Goal: Task Accomplishment & Management: Use online tool/utility

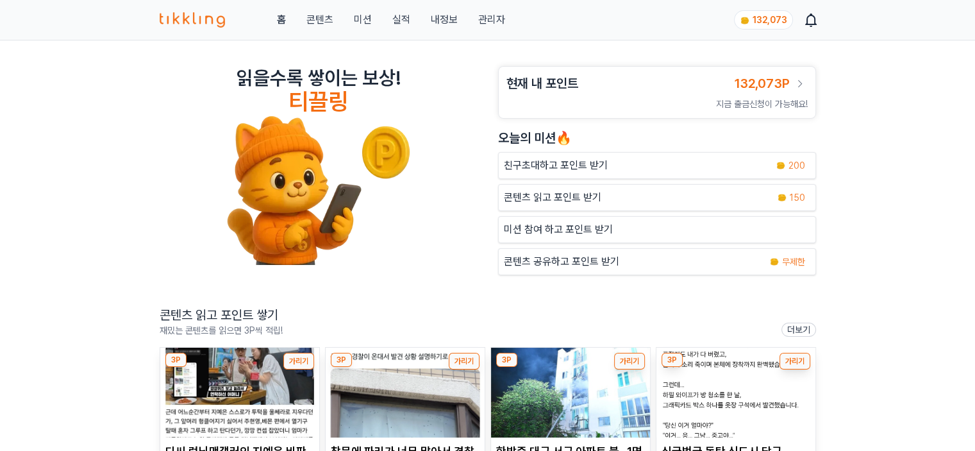
click at [487, 15] on link "관리자" at bounding box center [491, 19] width 27 height 15
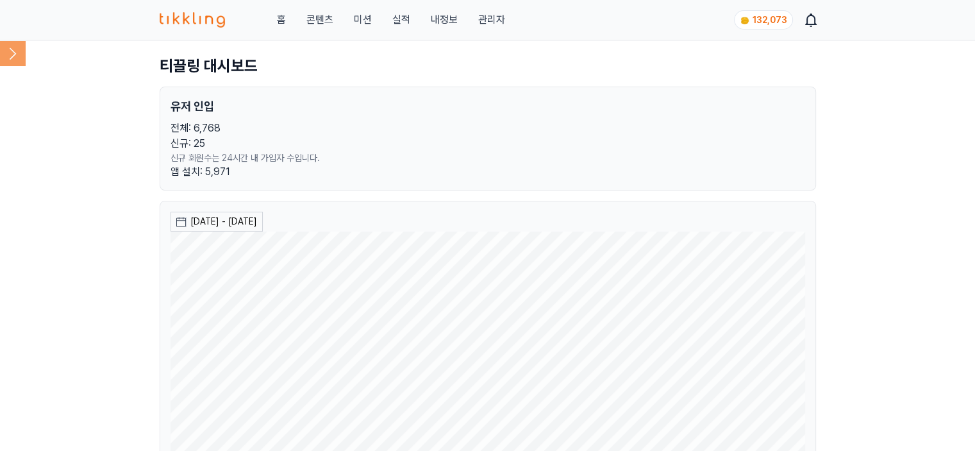
click at [18, 53] on icon at bounding box center [13, 53] width 26 height 26
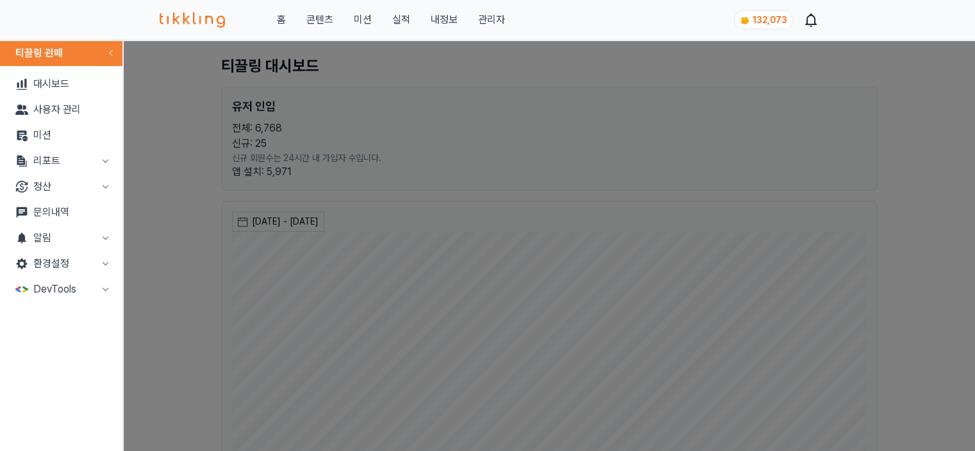
click at [44, 159] on button "리포트" at bounding box center [61, 161] width 112 height 26
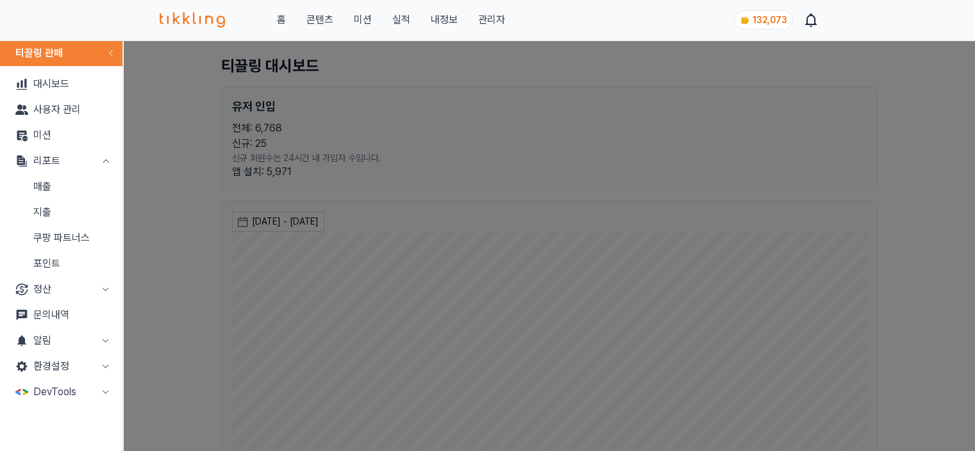
click at [48, 181] on link "매출" at bounding box center [61, 187] width 112 height 26
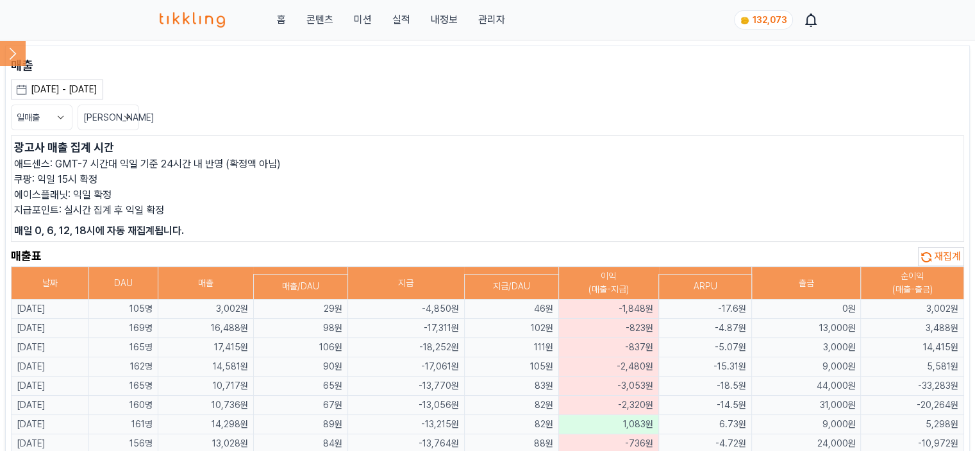
click at [943, 258] on span "재집계" at bounding box center [947, 256] width 27 height 12
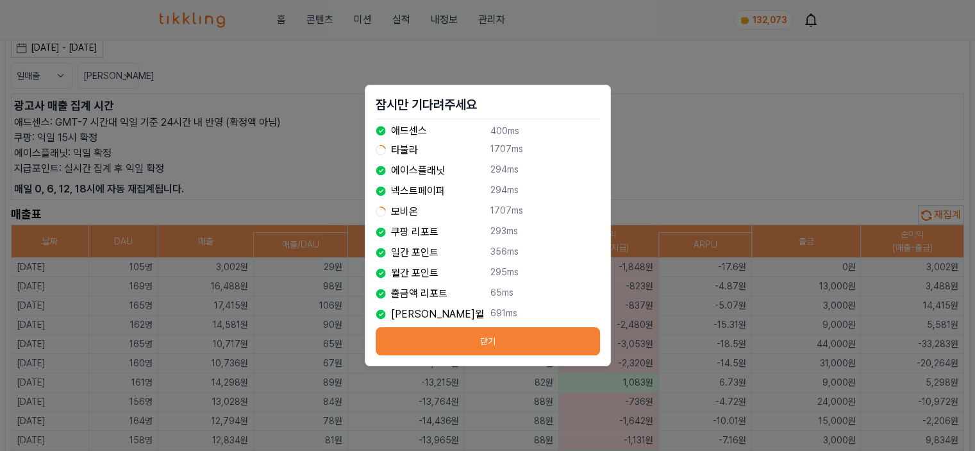
scroll to position [64, 0]
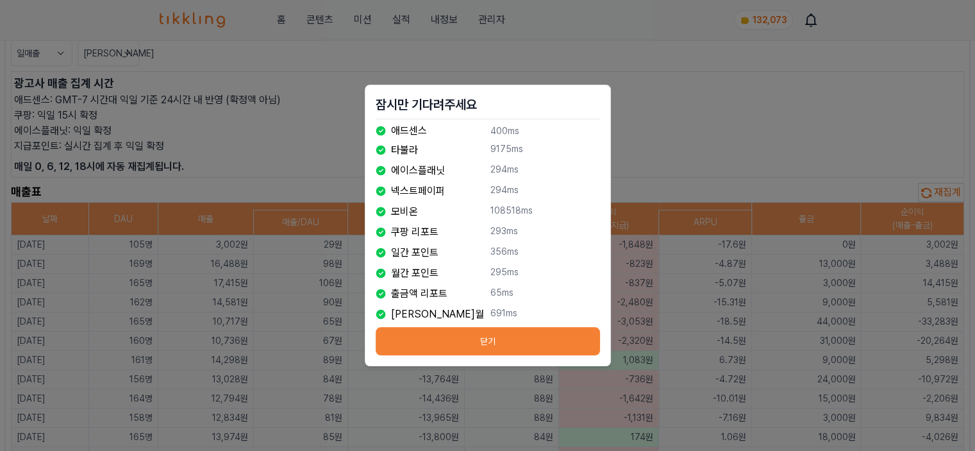
click at [502, 330] on button "닫기" at bounding box center [488, 341] width 224 height 28
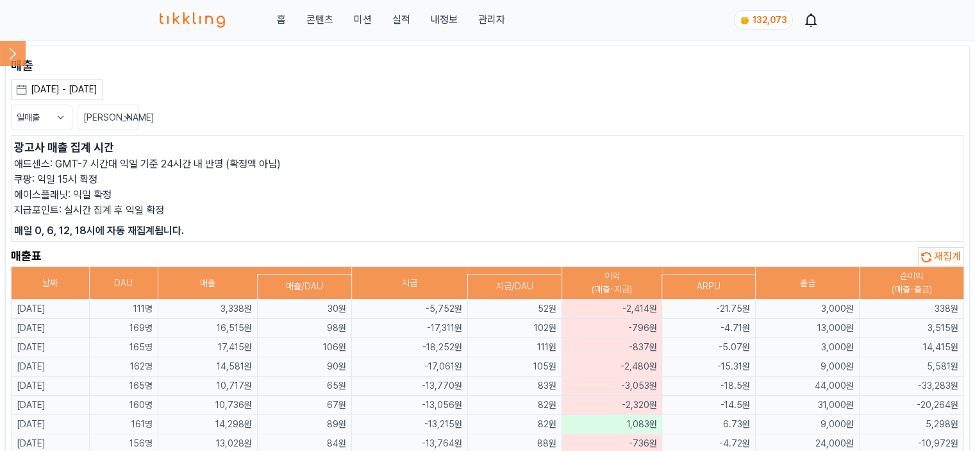
click at [10, 50] on icon at bounding box center [13, 53] width 26 height 26
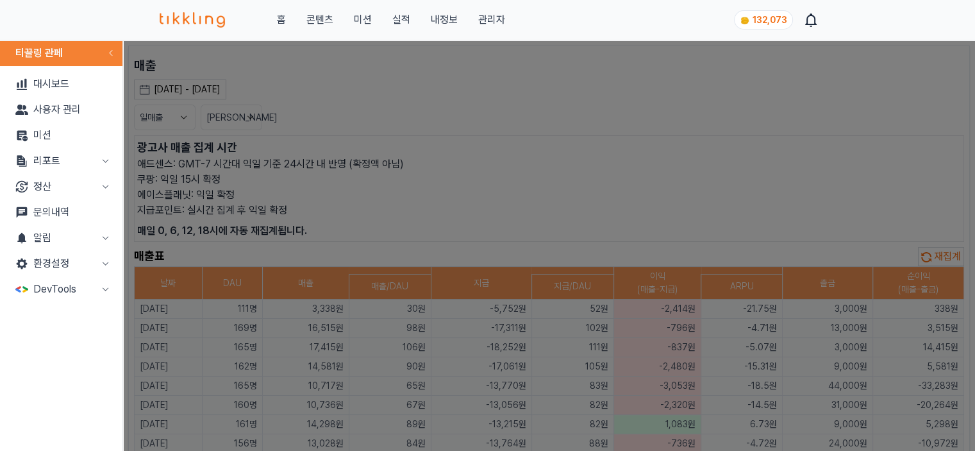
click at [81, 165] on button "리포트" at bounding box center [61, 161] width 112 height 26
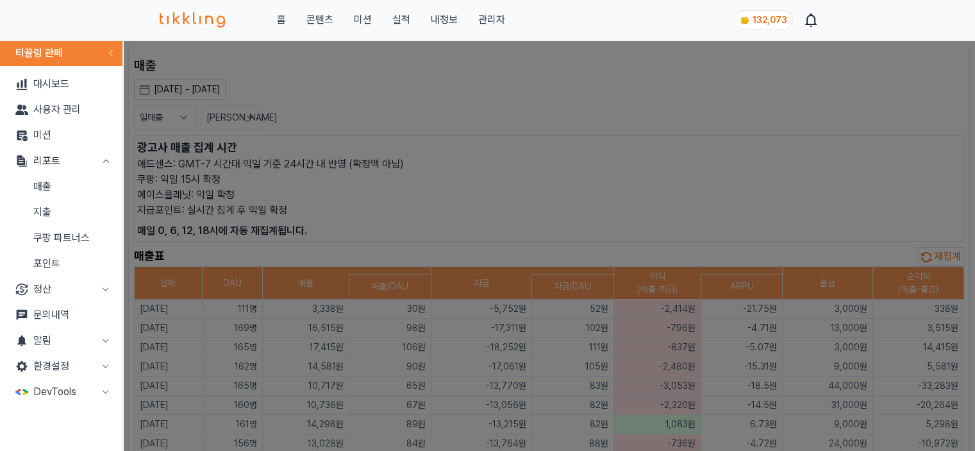
click at [69, 208] on link "지출" at bounding box center [61, 212] width 112 height 26
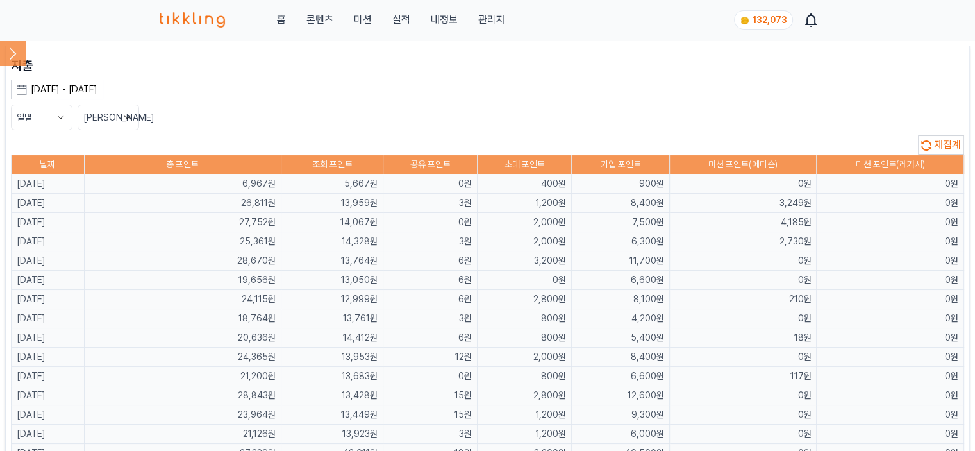
click at [11, 47] on icon at bounding box center [13, 53] width 26 height 26
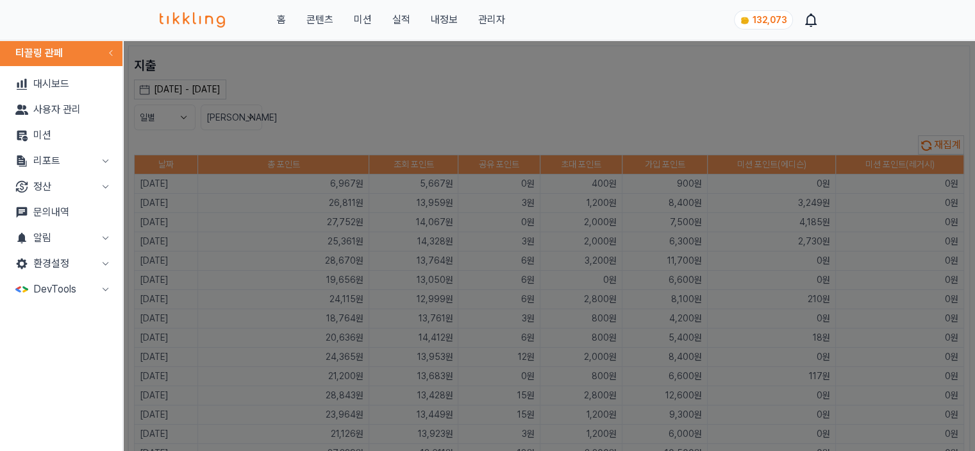
click at [59, 158] on button "리포트" at bounding box center [61, 161] width 112 height 26
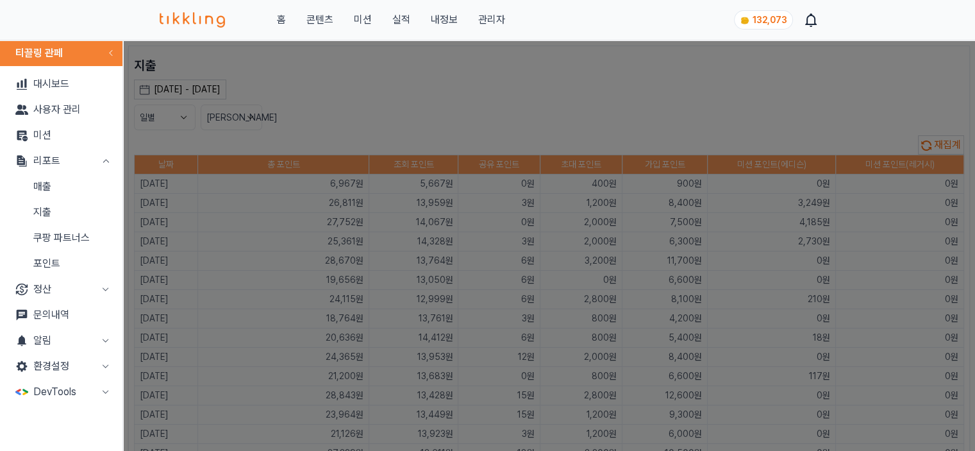
click at [74, 183] on link "매출" at bounding box center [61, 187] width 112 height 26
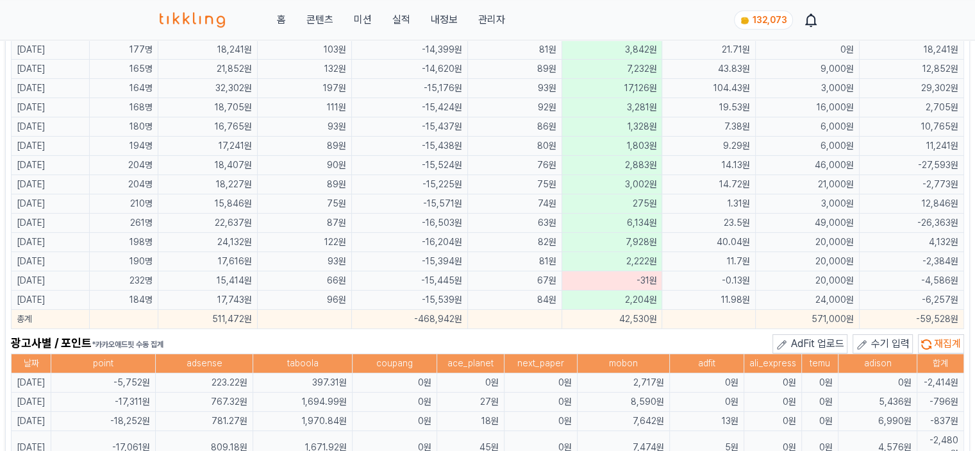
scroll to position [705, 0]
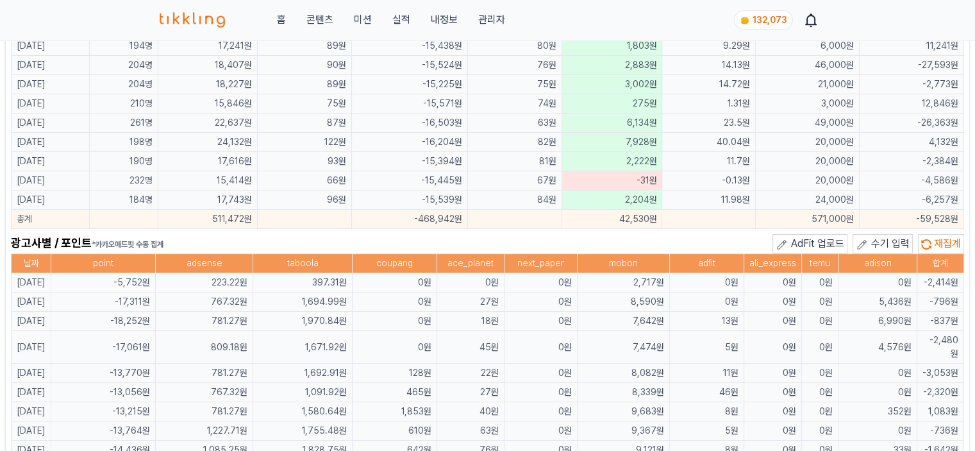
click at [871, 239] on button "수기 입력" at bounding box center [883, 243] width 60 height 19
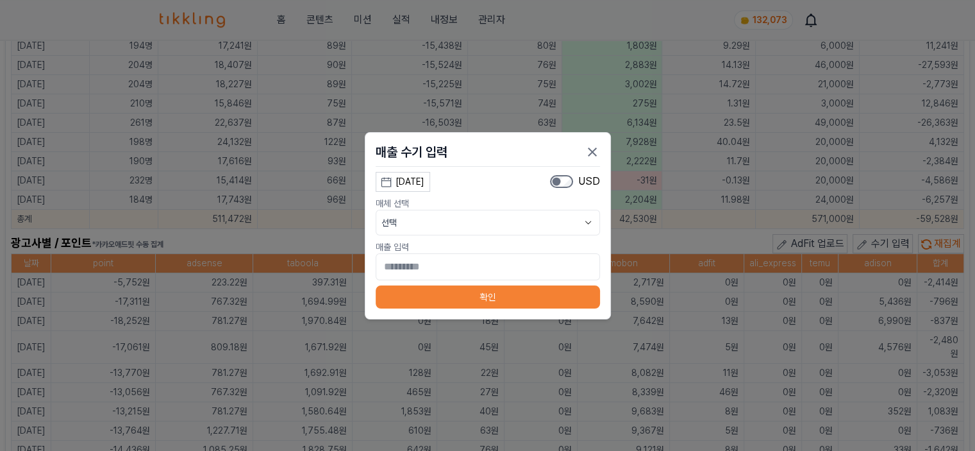
click at [424, 187] on div "[DATE]" at bounding box center [410, 181] width 29 height 13
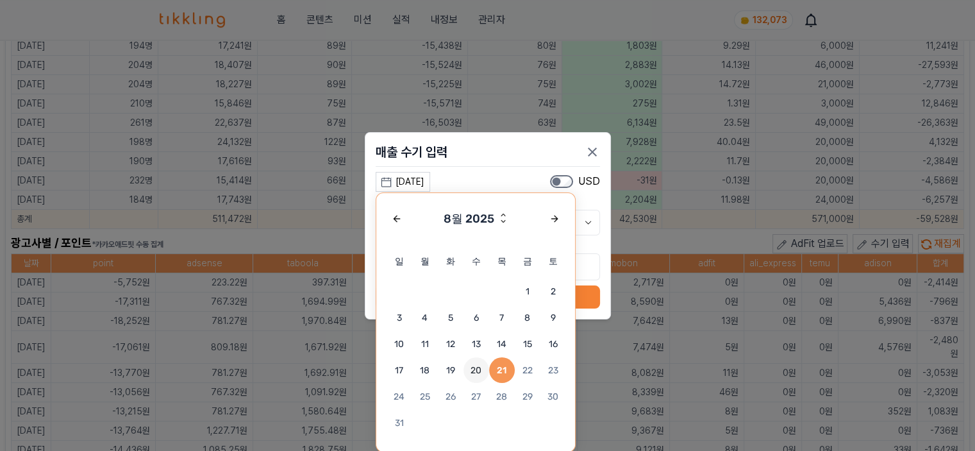
click at [480, 372] on span "20" at bounding box center [477, 370] width 26 height 26
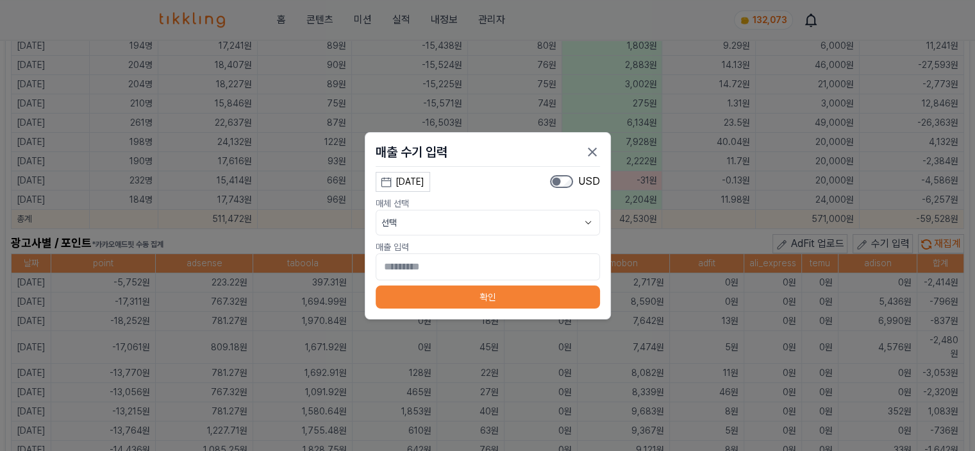
click at [503, 227] on button "선택" at bounding box center [488, 223] width 224 height 26
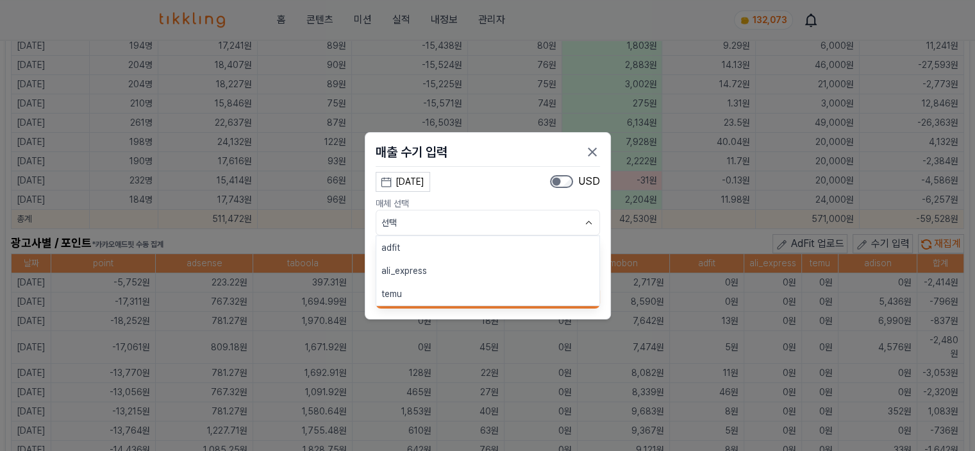
click at [496, 248] on button "adfit" at bounding box center [487, 247] width 223 height 23
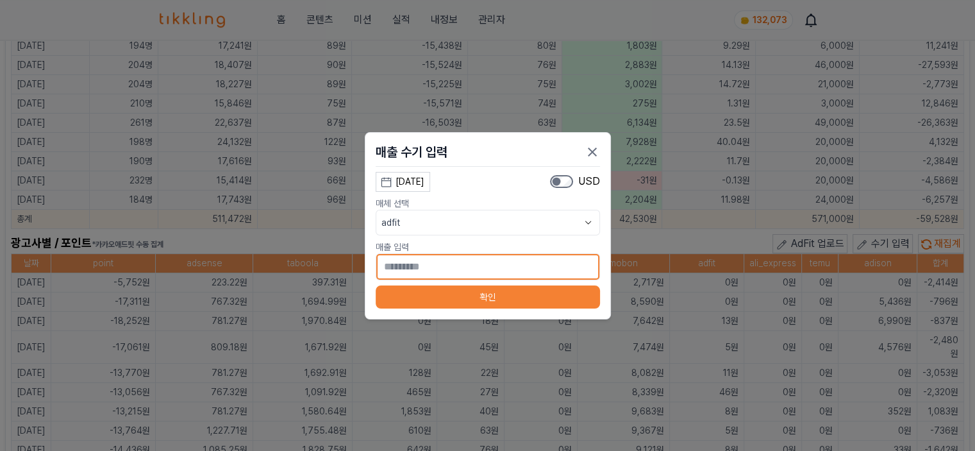
click at [497, 269] on input "*" at bounding box center [488, 266] width 224 height 27
type input "**"
click at [498, 292] on button "확인" at bounding box center [488, 296] width 224 height 23
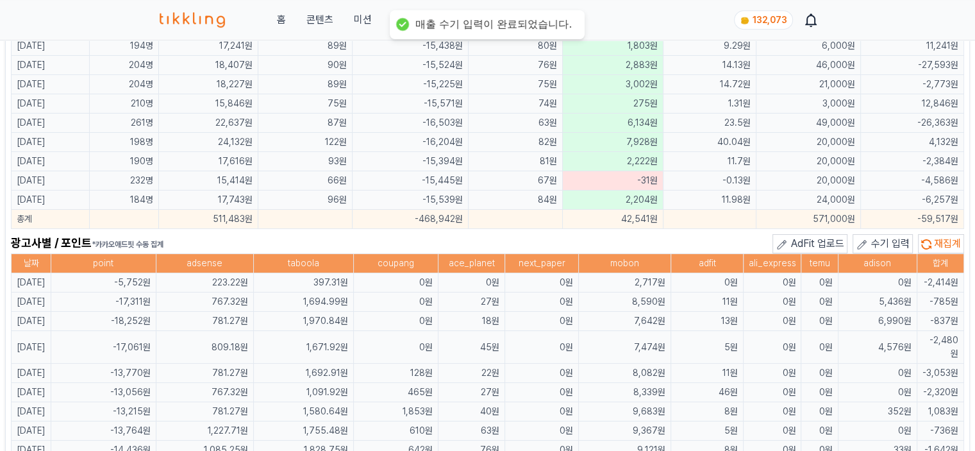
click at [528, 235] on div "광고사별 / 포인트 *카카오애드핏 수동 집계 AdFit 업로드 수기 입력 재집계" at bounding box center [487, 243] width 953 height 19
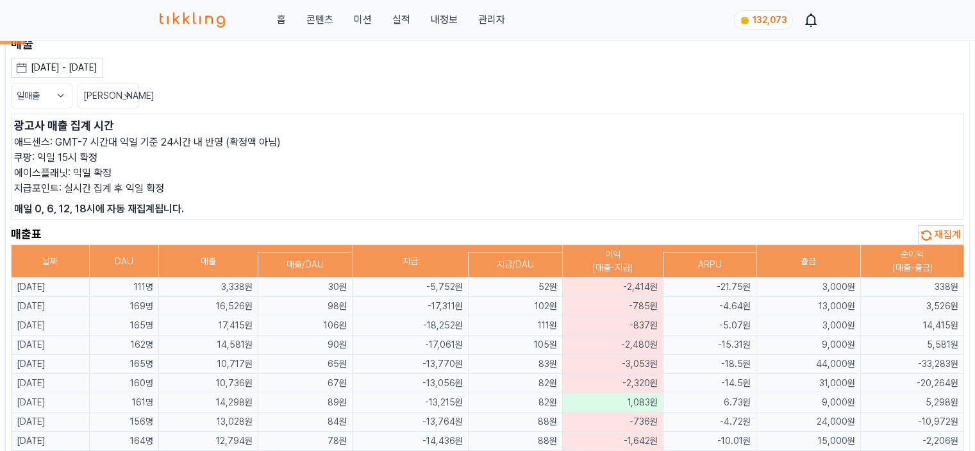
scroll to position [0, 0]
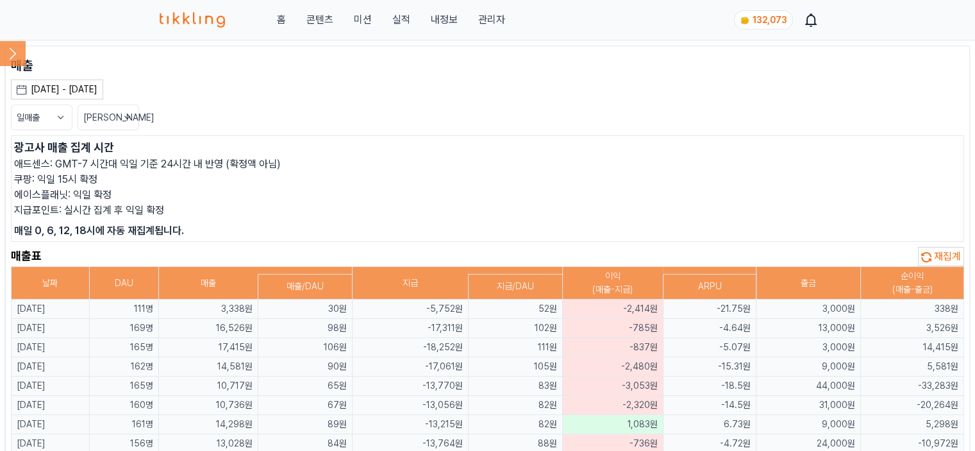
click at [13, 56] on icon at bounding box center [13, 53] width 7 height 12
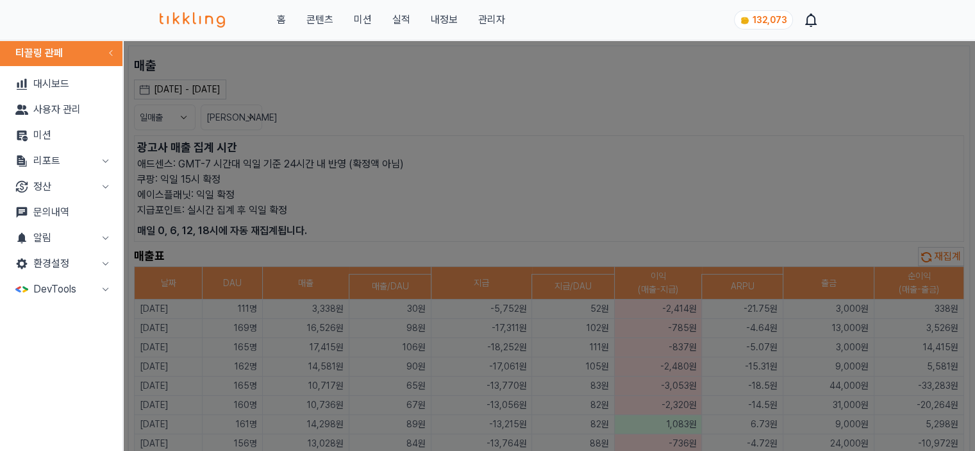
click at [49, 87] on link "대시보드" at bounding box center [61, 84] width 112 height 26
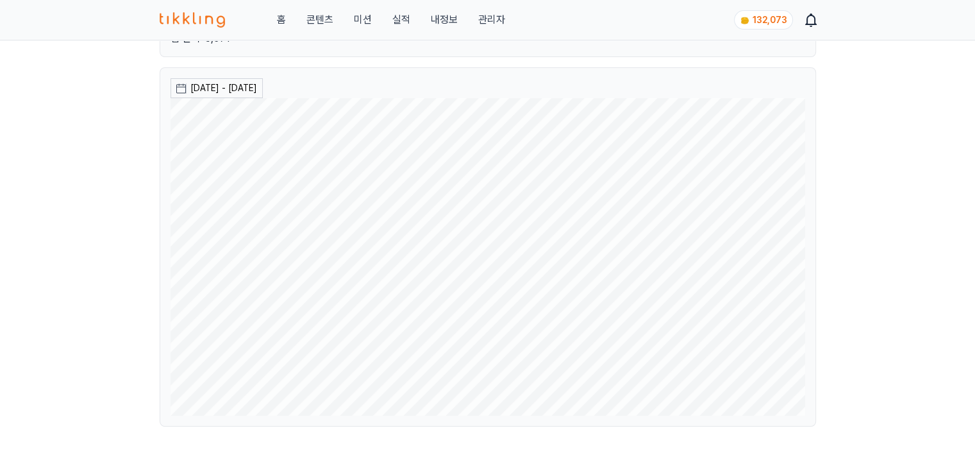
scroll to position [64, 0]
